Goal: Download file/media

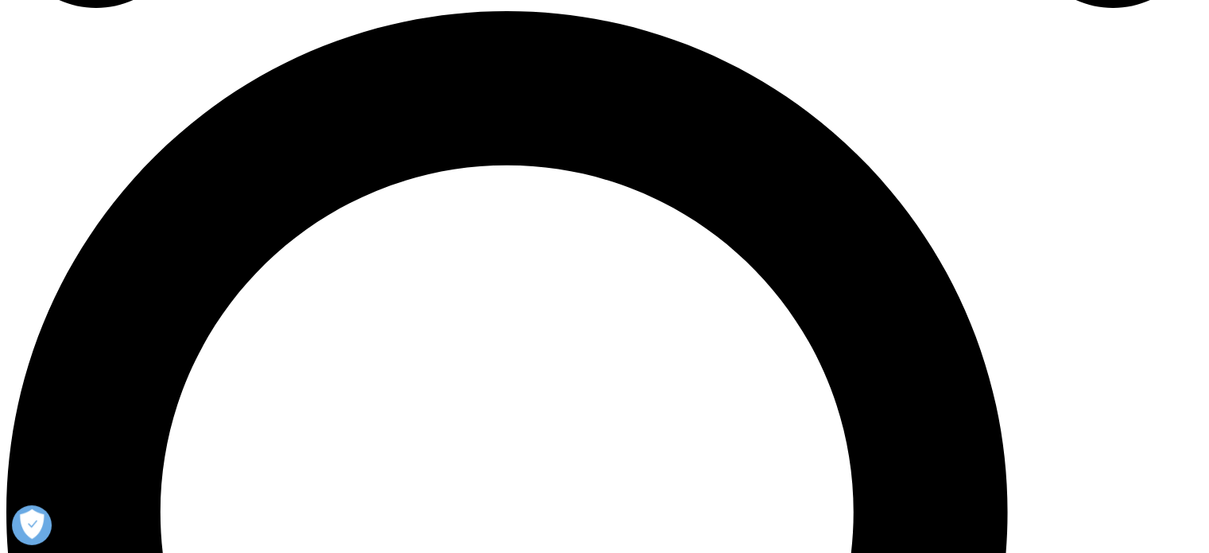
scroll to position [795, 0]
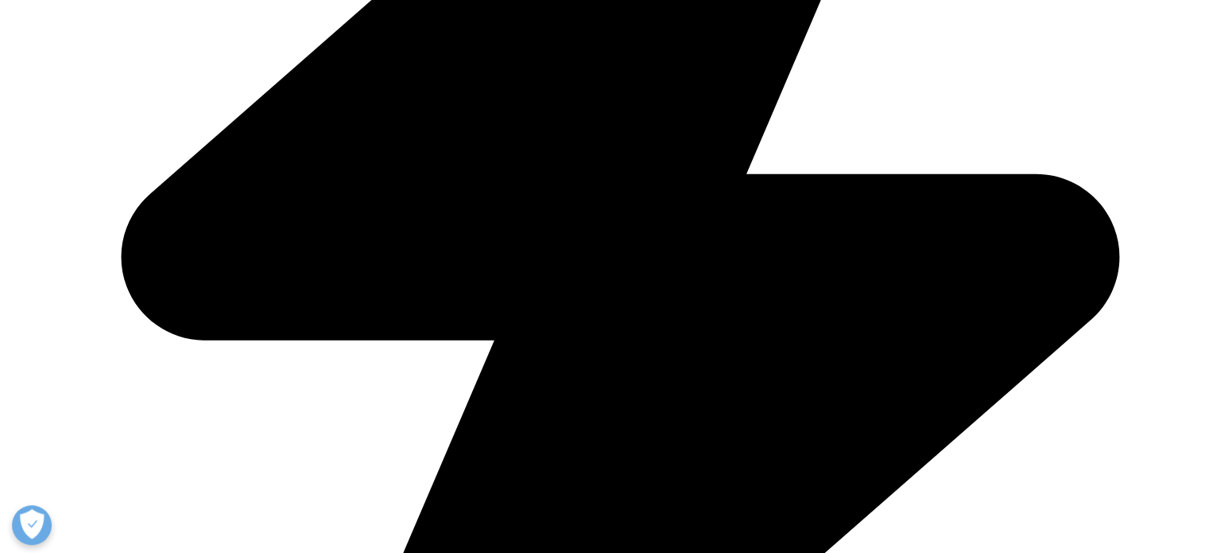
type input "Mahesh"
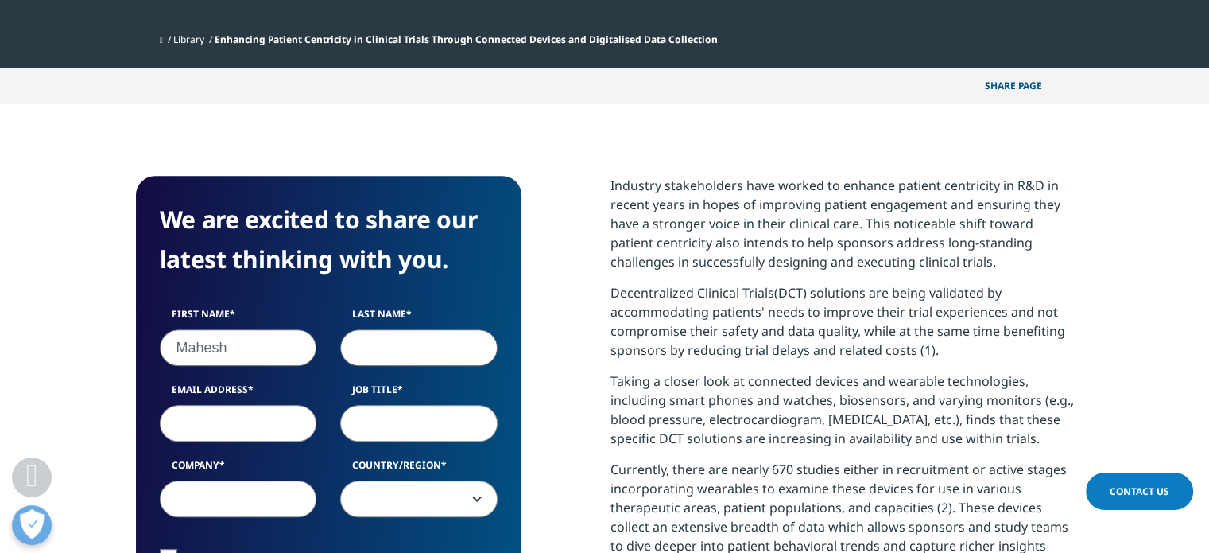
click at [369, 347] on input "Last Name" at bounding box center [418, 347] width 157 height 37
type input "[PERSON_NAME]"
click at [235, 412] on input "Email Address" at bounding box center [238, 423] width 157 height 37
type input "[EMAIL_ADDRESS][DOMAIN_NAME]"
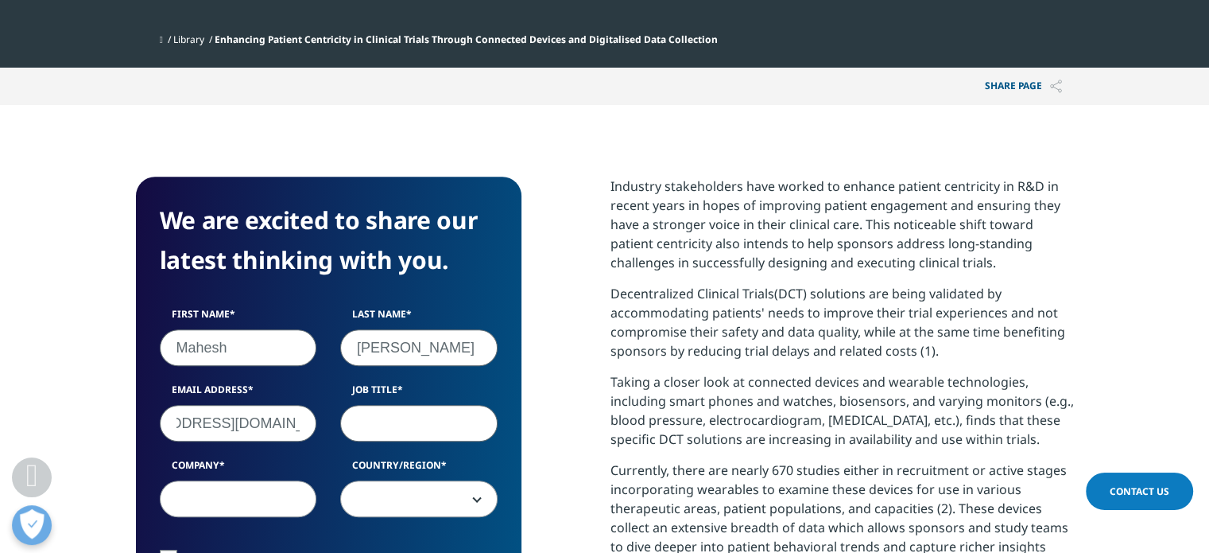
scroll to position [0, 0]
click at [394, 427] on input "Job Title" at bounding box center [418, 423] width 157 height 37
type input "MD"
click at [239, 504] on input "Company" at bounding box center [238, 498] width 157 height 37
type input "Dominant"
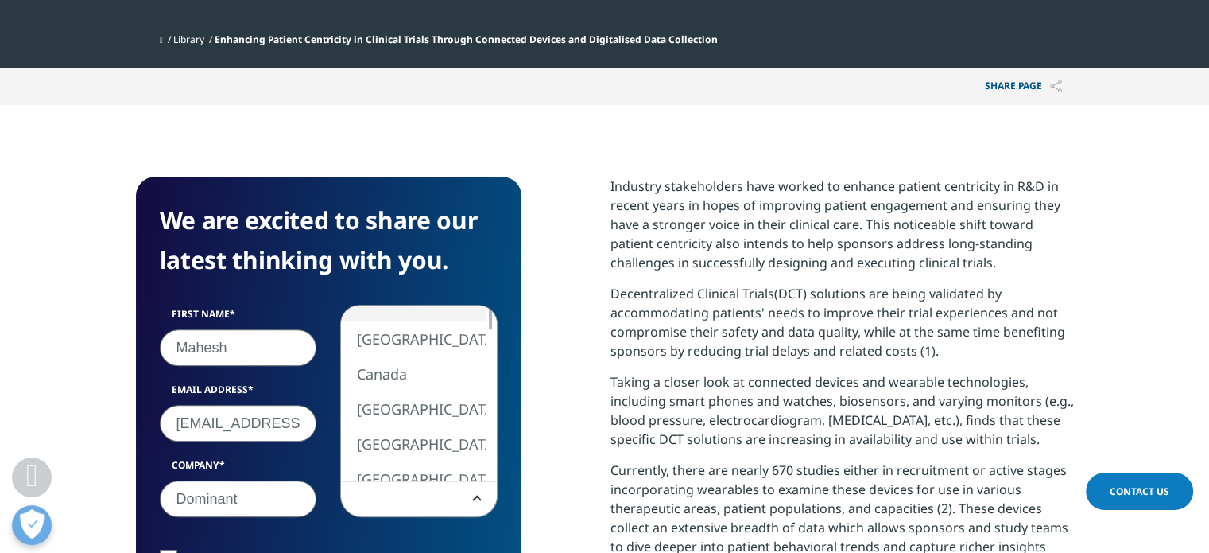
click at [455, 511] on span at bounding box center [419, 499] width 156 height 37
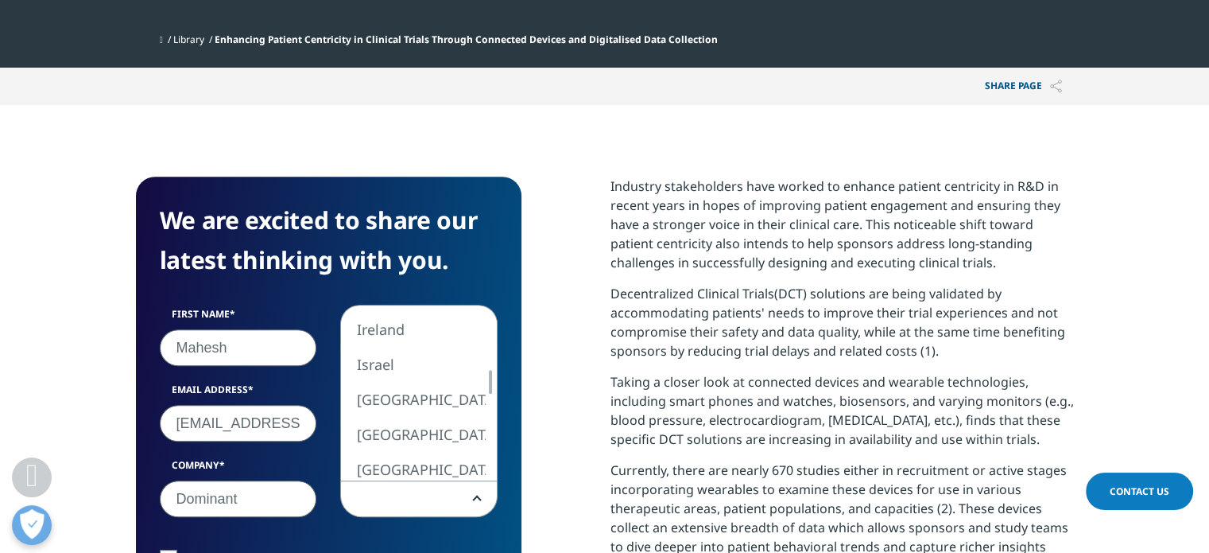
select select "India"
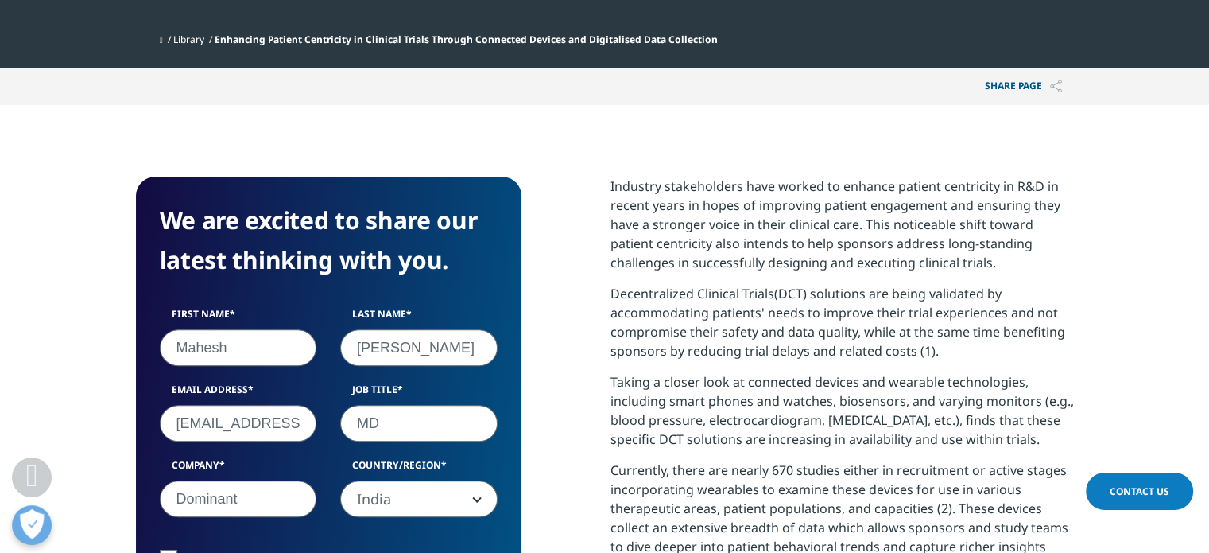
scroll to position [954, 0]
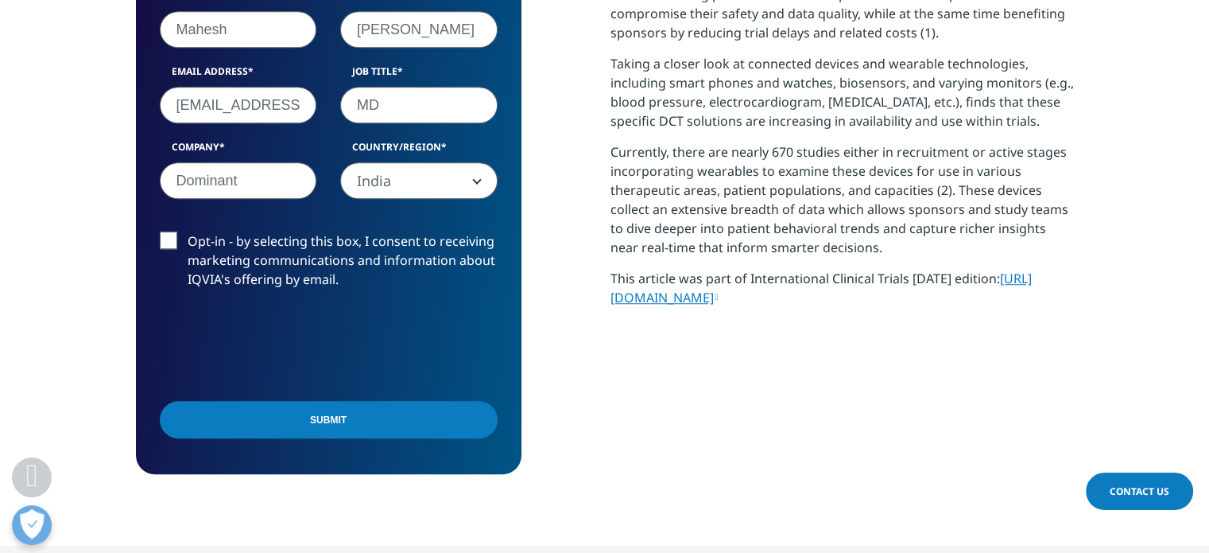
click at [358, 422] on input "Submit" at bounding box center [329, 419] width 338 height 37
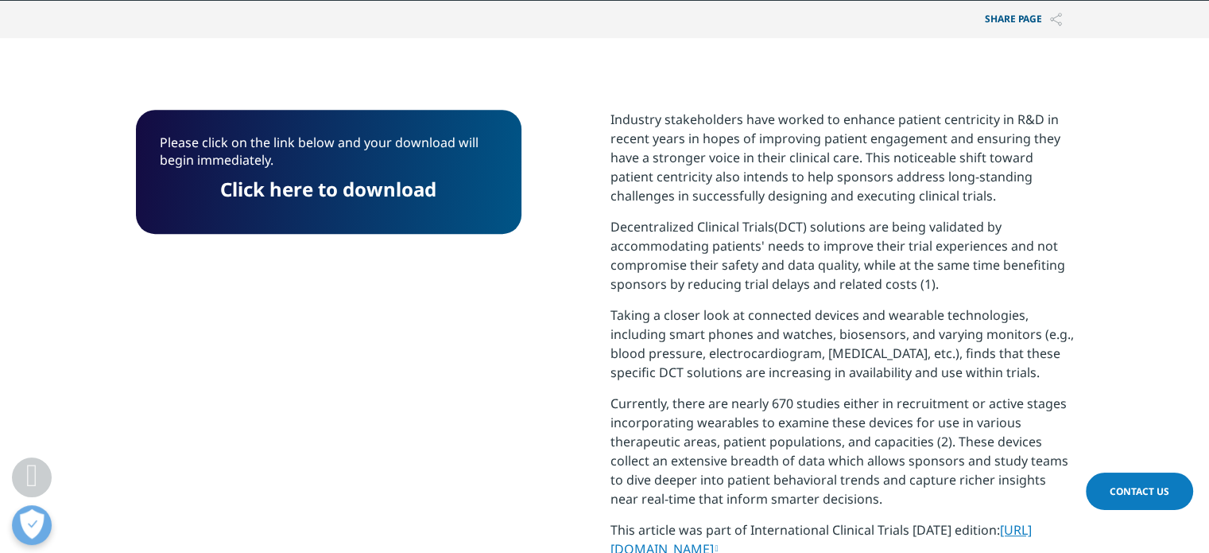
scroll to position [836, 0]
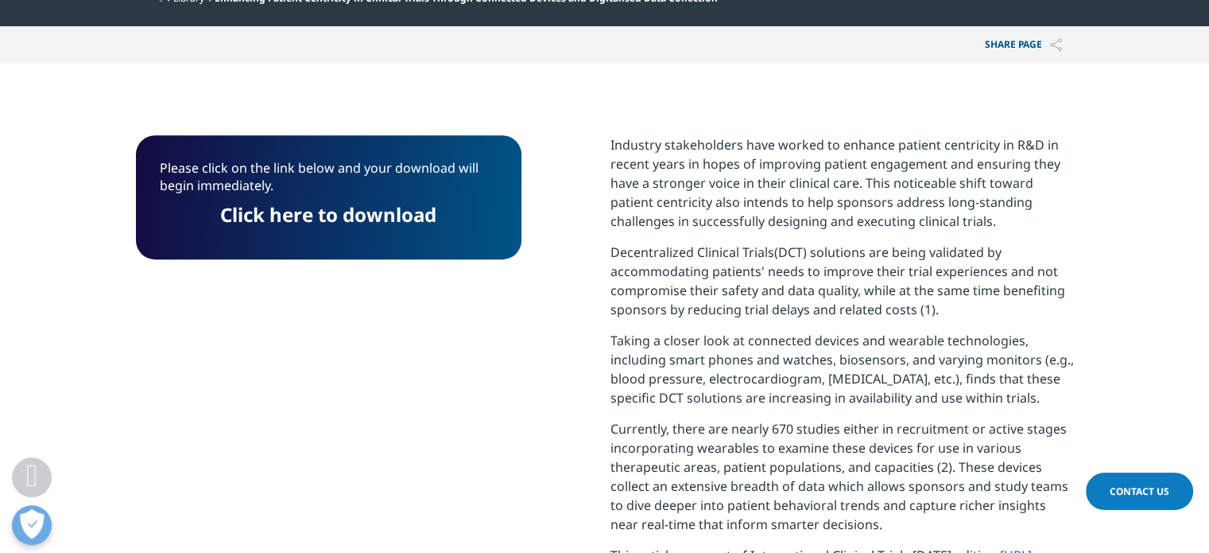
click at [349, 216] on link "Click here to download" at bounding box center [328, 214] width 216 height 26
